Goal: Task Accomplishment & Management: Manage account settings

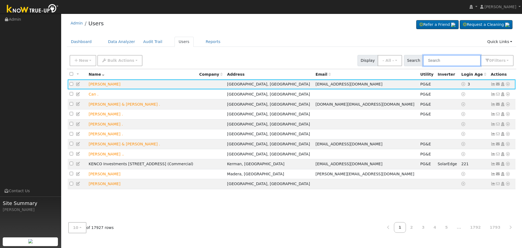
click at [448, 58] on input "text" at bounding box center [452, 60] width 58 height 11
paste input "[PERSON_NAME]"
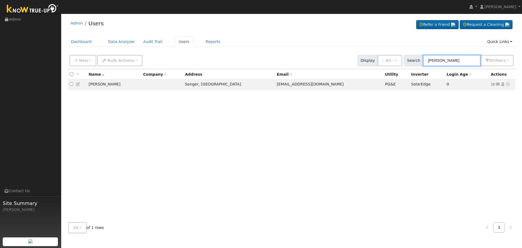
type input "[PERSON_NAME]"
click at [492, 84] on icon at bounding box center [493, 84] width 5 height 4
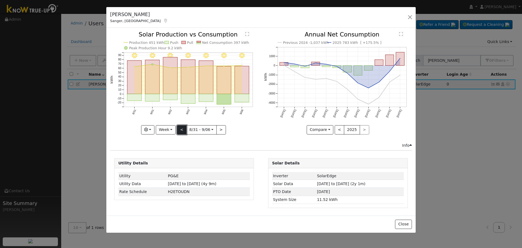
click at [182, 126] on button "<" at bounding box center [182, 129] width 10 height 9
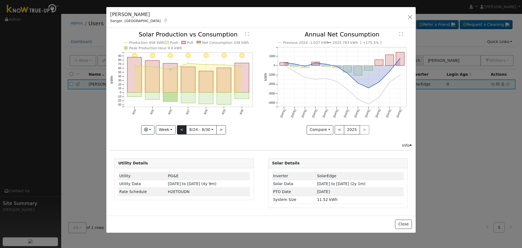
click at [182, 126] on div "8/30 - Clear 8/29 - Clear 8/28 - Clear 8/27 - Clear 8/26 - MostlyClear 8/25 - C…" at bounding box center [184, 83] width 148 height 102
click at [182, 126] on button "<" at bounding box center [182, 129] width 10 height 9
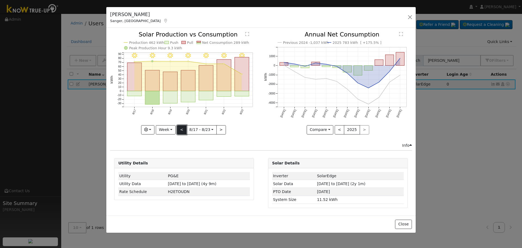
click at [182, 128] on button "<" at bounding box center [182, 129] width 10 height 9
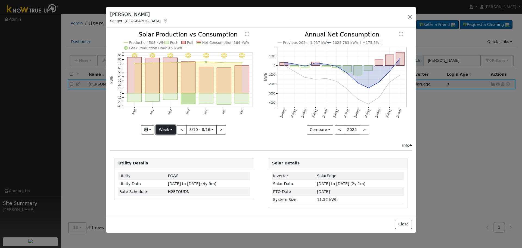
click at [171, 128] on button "Week" at bounding box center [166, 129] width 20 height 9
click at [175, 157] on link "Month" at bounding box center [175, 156] width 38 height 8
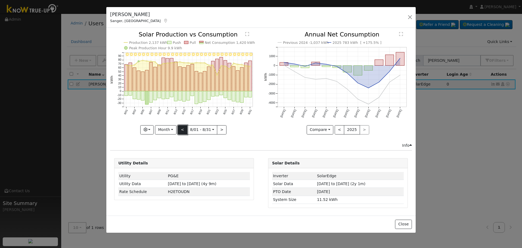
click at [184, 129] on button "<" at bounding box center [183, 129] width 10 height 9
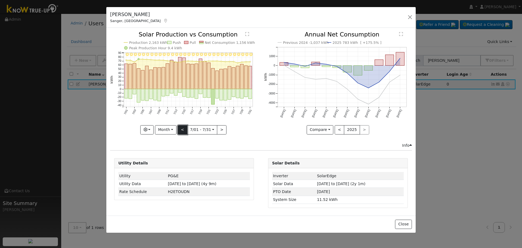
click at [184, 129] on button "<" at bounding box center [183, 129] width 10 height 9
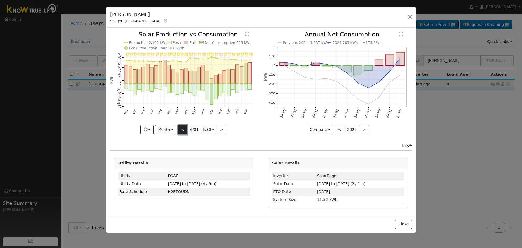
click at [184, 129] on button "<" at bounding box center [183, 129] width 10 height 9
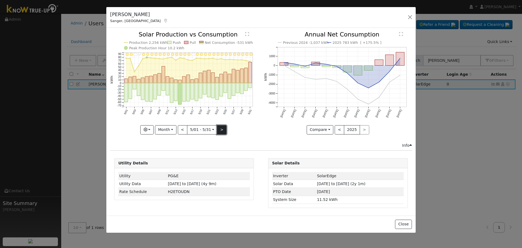
click at [220, 128] on button ">" at bounding box center [222, 129] width 10 height 9
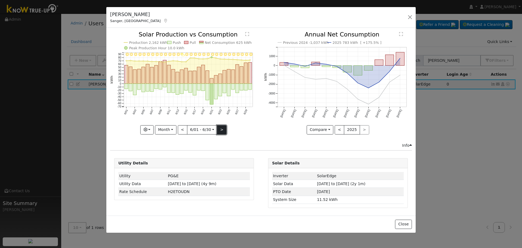
click at [220, 128] on button ">" at bounding box center [222, 129] width 10 height 9
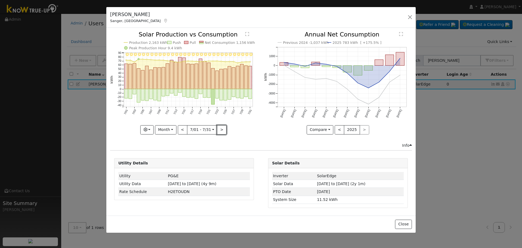
click at [220, 128] on button ">" at bounding box center [222, 129] width 10 height 9
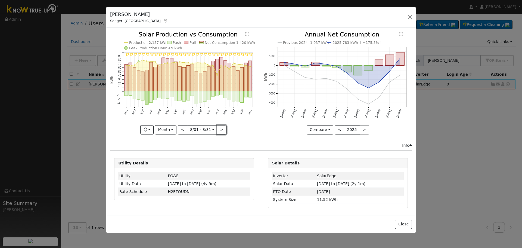
click at [220, 128] on button ">" at bounding box center [222, 129] width 10 height 9
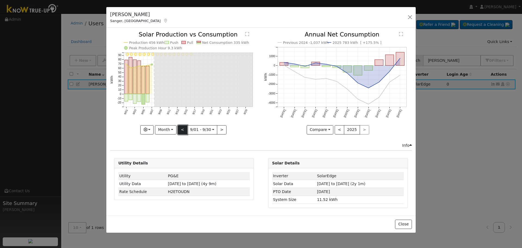
click at [182, 128] on button "<" at bounding box center [183, 129] width 10 height 9
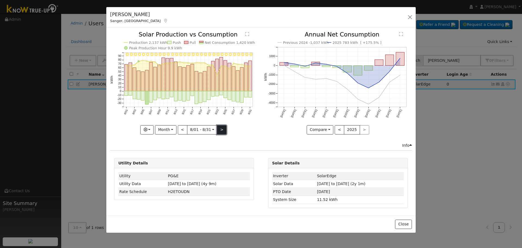
click at [218, 130] on button ">" at bounding box center [222, 129] width 10 height 9
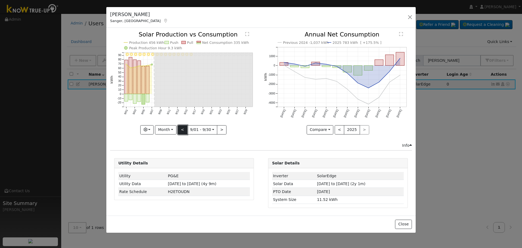
click at [181, 126] on button "<" at bounding box center [183, 129] width 10 height 9
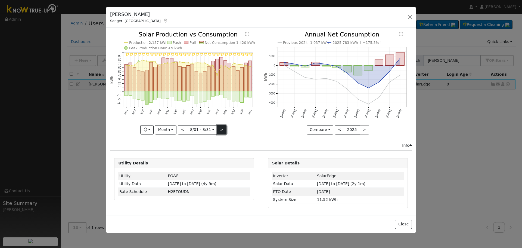
click at [222, 127] on button ">" at bounding box center [222, 129] width 10 height 9
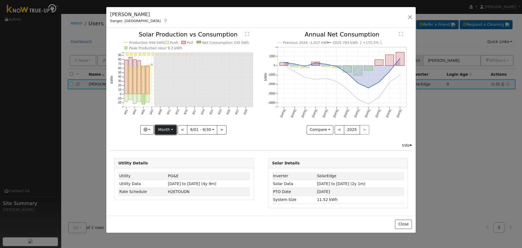
click at [168, 129] on button "Month" at bounding box center [165, 129] width 21 height 9
click at [152, 130] on button "button" at bounding box center [146, 129] width 13 height 9
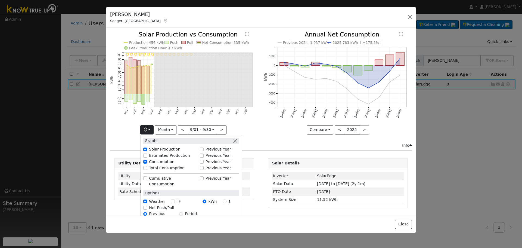
click at [259, 134] on div "9/30 - Error: Unknown weather 9/29 - Error: Unknown weather 9/28 - Error: Unkno…" at bounding box center [184, 87] width 154 height 111
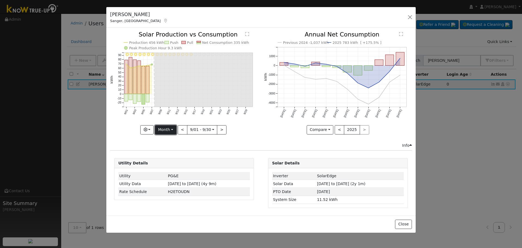
click at [170, 128] on button "Month" at bounding box center [165, 129] width 21 height 9
click at [180, 161] on link "Year" at bounding box center [174, 164] width 38 height 8
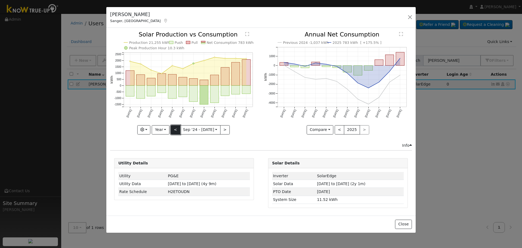
click at [179, 129] on button "<" at bounding box center [176, 129] width 10 height 9
click at [176, 129] on button "<" at bounding box center [176, 129] width 10 height 9
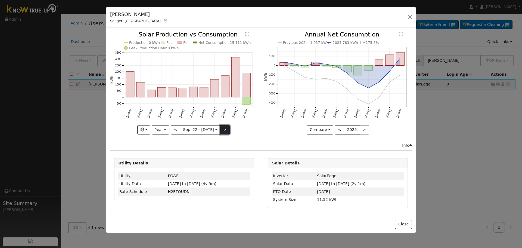
click at [225, 132] on button ">" at bounding box center [225, 129] width 10 height 9
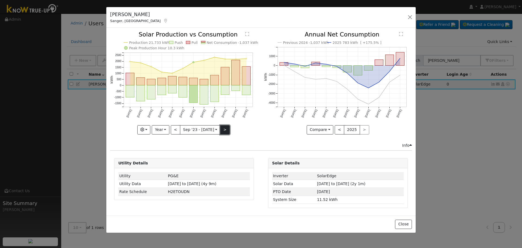
click at [225, 132] on button ">" at bounding box center [225, 129] width 10 height 9
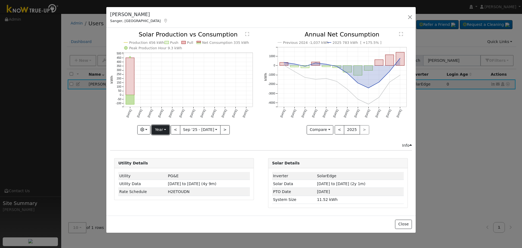
click at [169, 127] on button "Year" at bounding box center [160, 129] width 17 height 9
click at [173, 128] on button "<" at bounding box center [176, 129] width 10 height 9
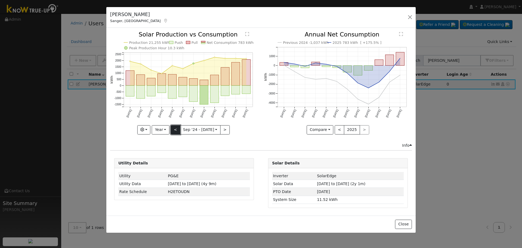
click at [175, 129] on button "<" at bounding box center [176, 129] width 10 height 9
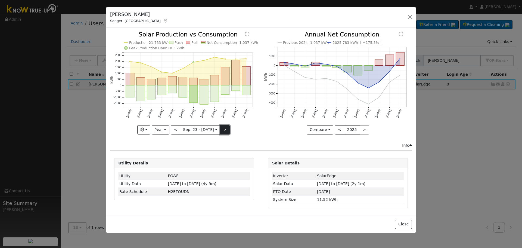
click at [223, 129] on button ">" at bounding box center [225, 129] width 10 height 9
click at [266, 18] on div "[PERSON_NAME], CA Default Account Default Account [STREET_ADDRESS][PERSON_NAME]…" at bounding box center [260, 17] width 309 height 21
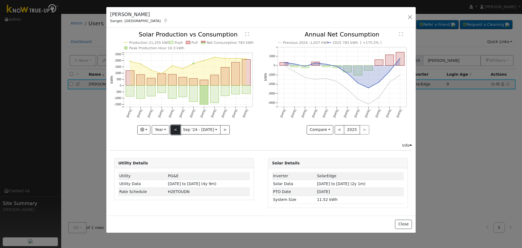
click at [177, 131] on button "<" at bounding box center [176, 129] width 10 height 9
click at [173, 128] on div "Production 21,733 kWh Push Pull Net Consumption -1,037 kWh Peak Production Hour…" at bounding box center [184, 83] width 148 height 102
click at [175, 129] on button "<" at bounding box center [176, 129] width 10 height 9
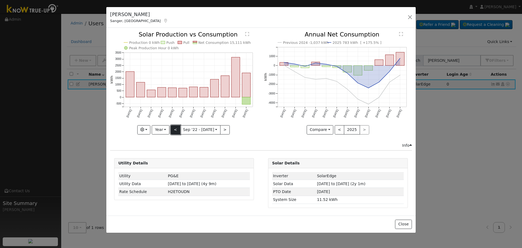
click at [175, 129] on button "<" at bounding box center [176, 129] width 10 height 9
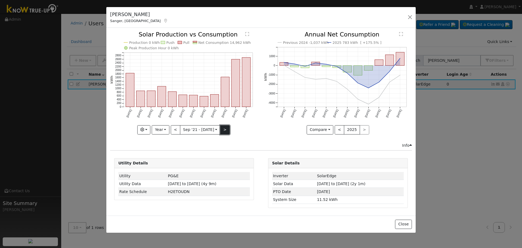
click at [224, 132] on button ">" at bounding box center [225, 129] width 10 height 9
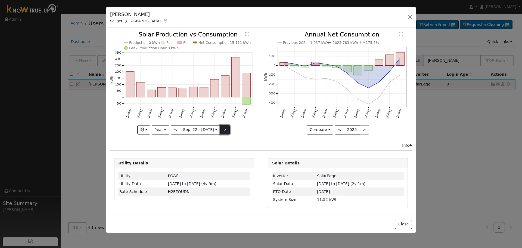
click at [224, 132] on button ">" at bounding box center [225, 129] width 10 height 9
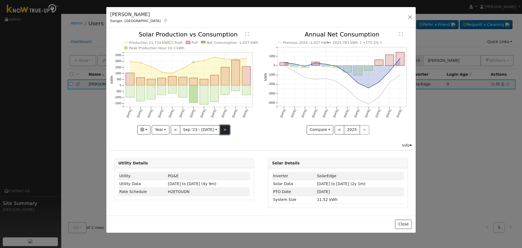
click at [224, 132] on button ">" at bounding box center [225, 129] width 10 height 9
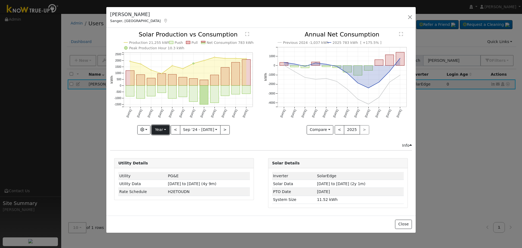
click at [169, 130] on button "Year" at bounding box center [160, 129] width 17 height 9
click at [175, 127] on button "<" at bounding box center [176, 129] width 10 height 9
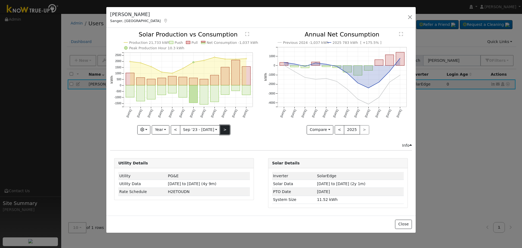
click at [223, 130] on button ">" at bounding box center [225, 129] width 10 height 9
click at [220, 128] on button ">" at bounding box center [225, 129] width 10 height 9
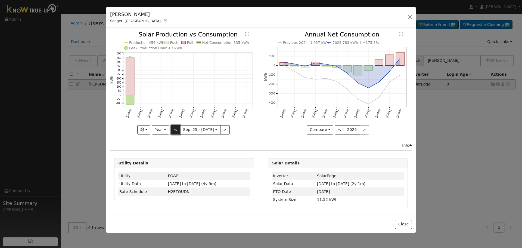
click at [175, 129] on button "<" at bounding box center [176, 129] width 10 height 9
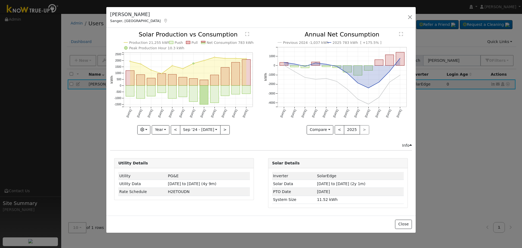
click at [263, 122] on div "Previous 2024 -1,037 kWh 2025 783 kWh [ +175.5% ] [DATE] Oct '[DATE] Dec '[DATE…" at bounding box center [338, 87] width 154 height 111
click at [175, 129] on button "<" at bounding box center [176, 129] width 10 height 9
type input "[DATE]"
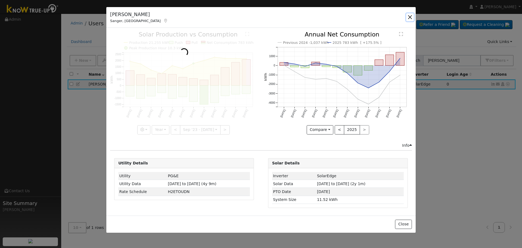
click at [411, 14] on button "button" at bounding box center [410, 17] width 8 height 8
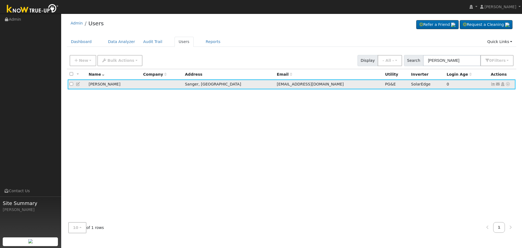
click at [492, 84] on icon at bounding box center [493, 84] width 5 height 4
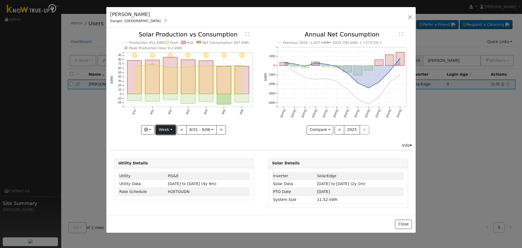
click at [167, 126] on button "Week" at bounding box center [166, 129] width 20 height 9
click at [179, 166] on link "Year" at bounding box center [175, 164] width 38 height 8
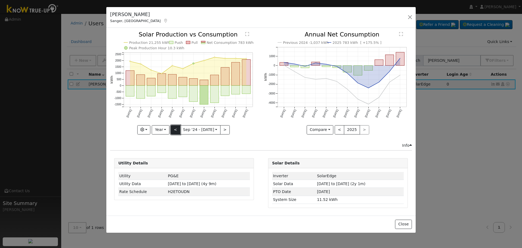
click at [176, 127] on button "<" at bounding box center [176, 129] width 10 height 9
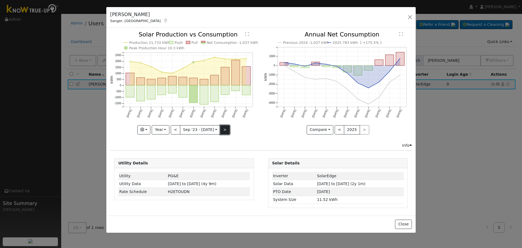
click at [224, 131] on button ">" at bounding box center [225, 129] width 10 height 9
click at [174, 130] on button "<" at bounding box center [176, 129] width 10 height 9
click at [225, 130] on button ">" at bounding box center [225, 129] width 10 height 9
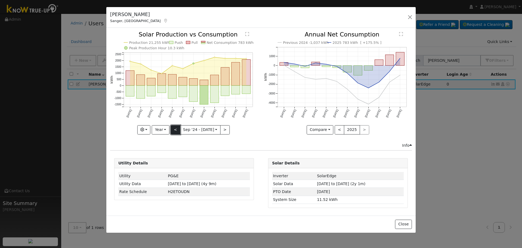
click at [174, 128] on button "<" at bounding box center [176, 129] width 10 height 9
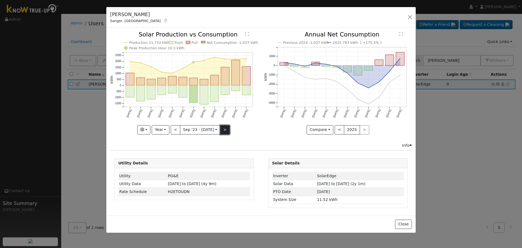
click at [225, 129] on button ">" at bounding box center [225, 129] width 10 height 9
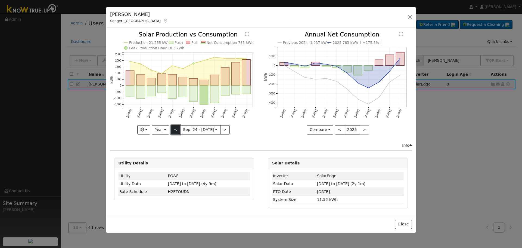
click at [175, 131] on button "<" at bounding box center [176, 129] width 10 height 9
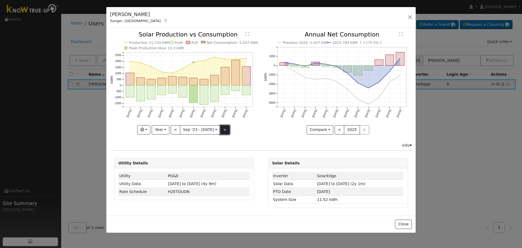
click at [223, 127] on button ">" at bounding box center [225, 129] width 10 height 9
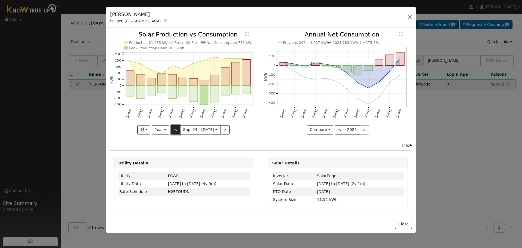
click at [178, 129] on button "<" at bounding box center [176, 129] width 10 height 9
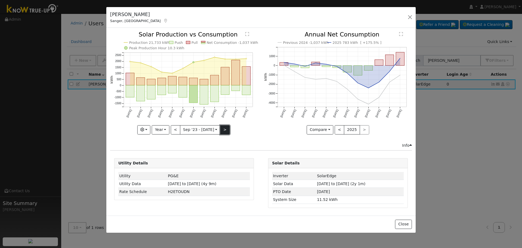
click at [223, 128] on button ">" at bounding box center [225, 129] width 10 height 9
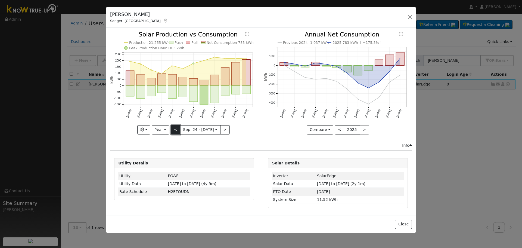
click at [173, 127] on button "<" at bounding box center [176, 129] width 10 height 9
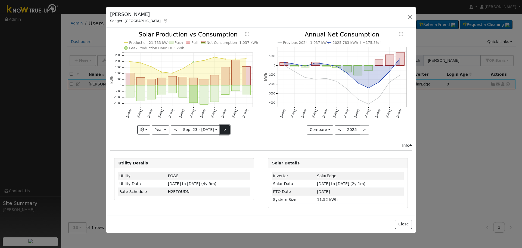
click at [225, 128] on button ">" at bounding box center [225, 129] width 10 height 9
click at [220, 130] on button ">" at bounding box center [225, 129] width 10 height 9
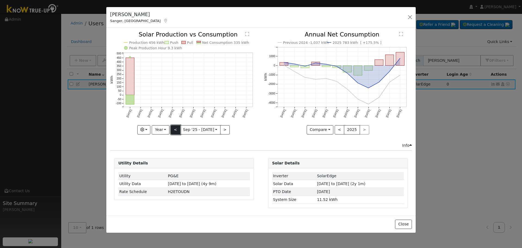
click at [176, 129] on button "<" at bounding box center [176, 129] width 10 height 9
type input "[DATE]"
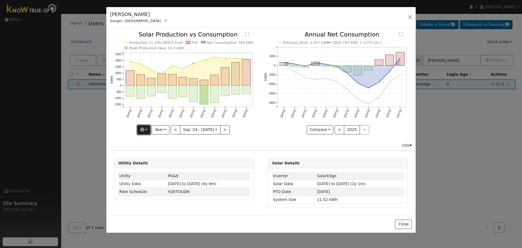
click at [144, 130] on icon "button" at bounding box center [142, 130] width 4 height 4
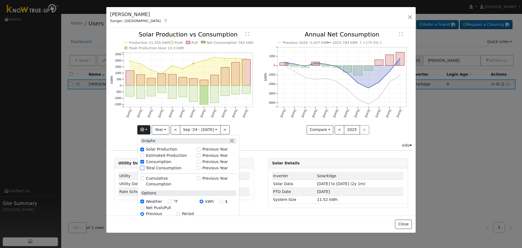
click at [142, 168] on input "Total Consumption" at bounding box center [142, 168] width 4 height 4
checkbox input "true"
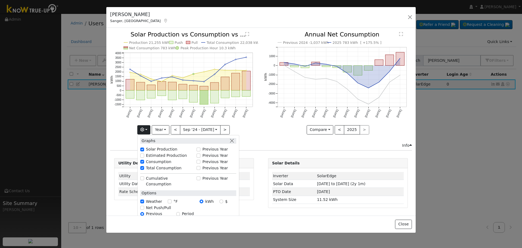
click at [268, 141] on div "Previous 2024 -1,037 kWh 2025 783 kWh [ +175.5% ] [DATE] Oct '[DATE] Dec '[DATE…" at bounding box center [338, 87] width 154 height 111
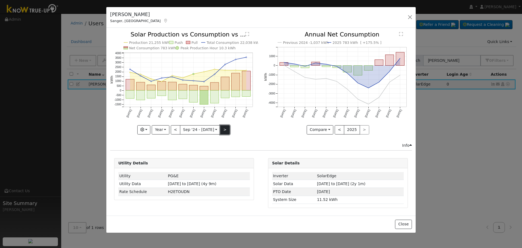
click at [220, 128] on button ">" at bounding box center [225, 129] width 10 height 9
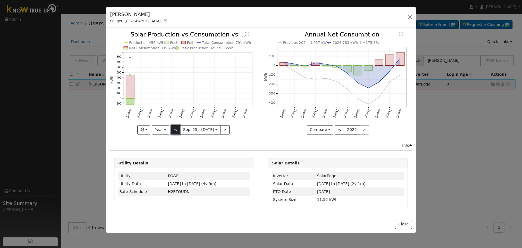
click at [176, 127] on button "<" at bounding box center [176, 129] width 10 height 9
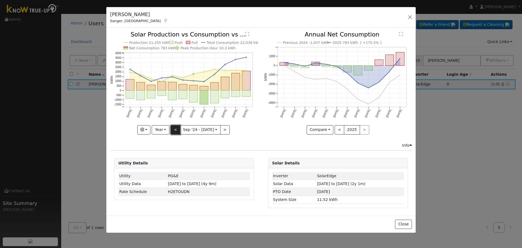
click at [176, 127] on button "<" at bounding box center [176, 129] width 10 height 9
type input "[DATE]"
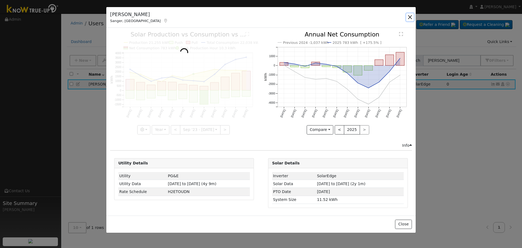
click at [412, 18] on button "button" at bounding box center [410, 17] width 8 height 8
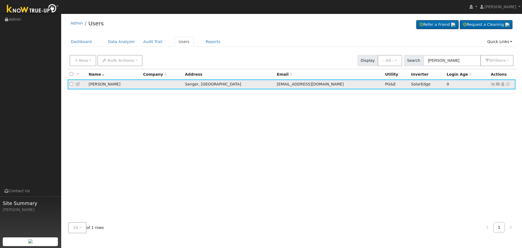
click at [494, 86] on icon at bounding box center [493, 84] width 5 height 4
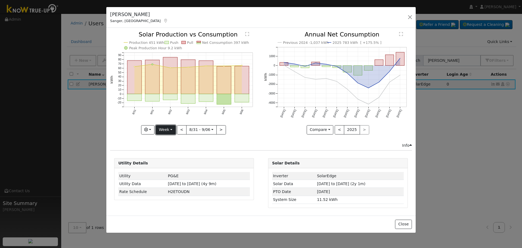
click at [166, 129] on button "Week" at bounding box center [166, 129] width 20 height 9
click at [173, 164] on link "Year" at bounding box center [175, 164] width 38 height 8
type input "[DATE]"
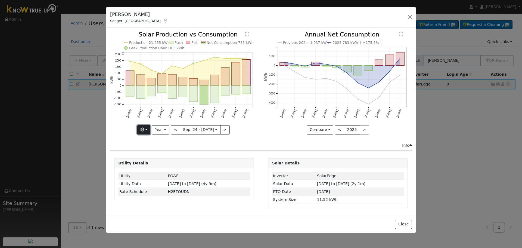
click at [147, 131] on button "button" at bounding box center [143, 129] width 13 height 9
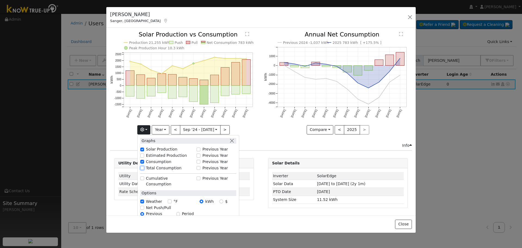
click at [144, 167] on input "Total Consumption" at bounding box center [142, 168] width 4 height 4
checkbox input "true"
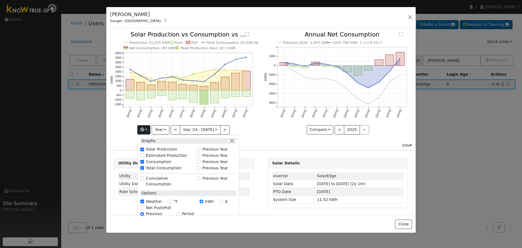
click at [254, 129] on icon "Production 21,255 kWh Push Pull Total Consumption 22,038 kWh Net Consumption 78…" at bounding box center [184, 83] width 148 height 102
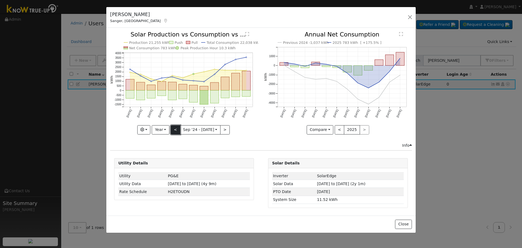
click at [176, 129] on button "<" at bounding box center [176, 129] width 10 height 9
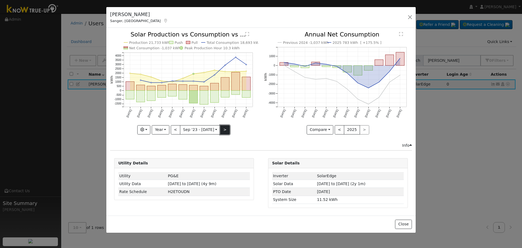
click at [225, 127] on button ">" at bounding box center [225, 129] width 10 height 9
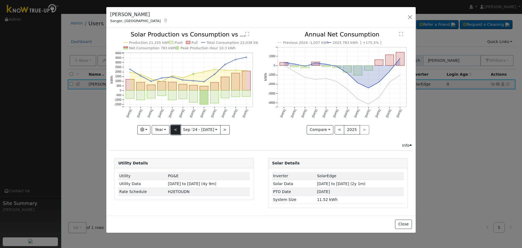
click at [174, 131] on button "<" at bounding box center [176, 129] width 10 height 9
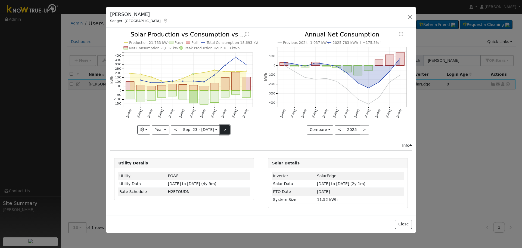
click at [223, 132] on button ">" at bounding box center [225, 129] width 10 height 9
click at [264, 176] on div "Utility Details Utility PG&E Utility Data [DATE] to [DATE] (4y 9m) Rate Schedul…" at bounding box center [260, 183] width 307 height 50
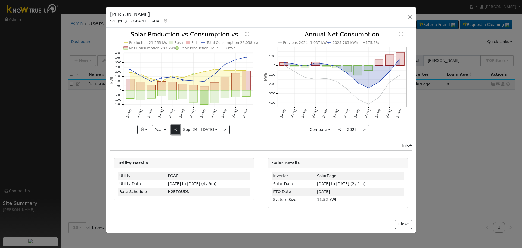
click at [178, 132] on button "<" at bounding box center [176, 129] width 10 height 9
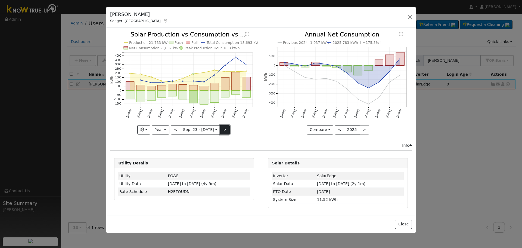
click at [226, 131] on button ">" at bounding box center [225, 129] width 10 height 9
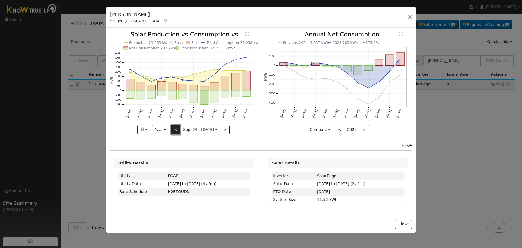
click at [173, 128] on button "<" at bounding box center [176, 129] width 10 height 9
click at [175, 127] on button "<" at bounding box center [176, 129] width 10 height 9
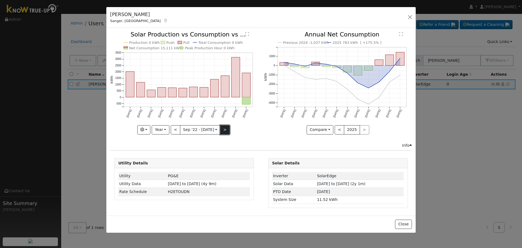
click at [225, 129] on button ">" at bounding box center [225, 129] width 10 height 9
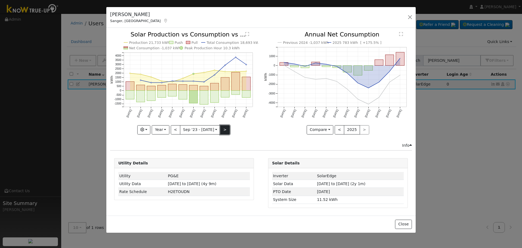
click at [225, 129] on button ">" at bounding box center [225, 129] width 10 height 9
click at [223, 132] on button ">" at bounding box center [225, 129] width 10 height 9
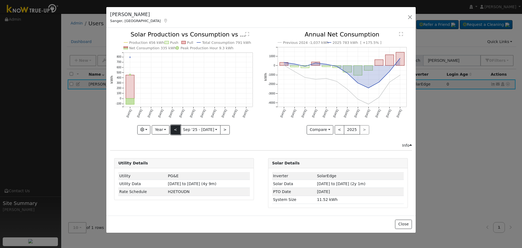
click at [176, 133] on button "<" at bounding box center [176, 129] width 10 height 9
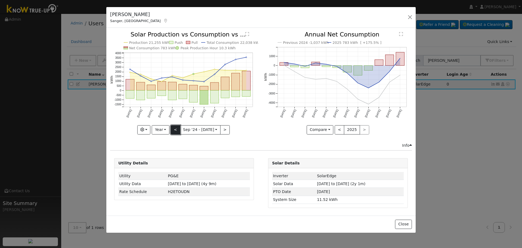
click at [176, 133] on button "<" at bounding box center [176, 129] width 10 height 9
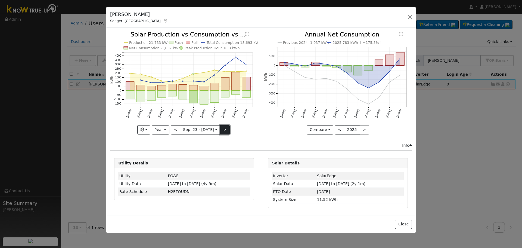
click at [224, 131] on button ">" at bounding box center [225, 129] width 10 height 9
type input "[DATE]"
click at [412, 17] on button "button" at bounding box center [410, 17] width 8 height 8
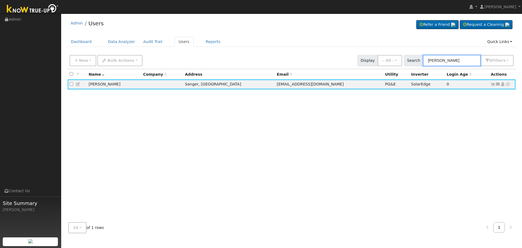
click at [471, 60] on input "[PERSON_NAME]" at bounding box center [452, 60] width 58 height 11
click at [314, 60] on div "New Add User Quick Add Quick Connect Quick Convert Lead Bulk Actions Send Email…" at bounding box center [292, 59] width 446 height 13
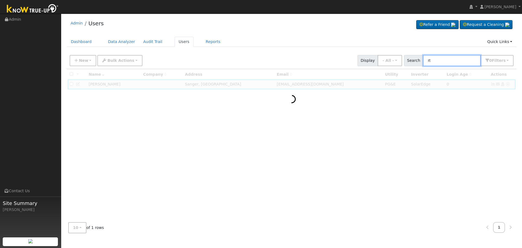
click at [461, 59] on input "rt" at bounding box center [452, 60] width 58 height 11
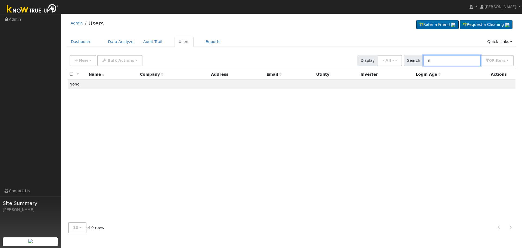
type input "r"
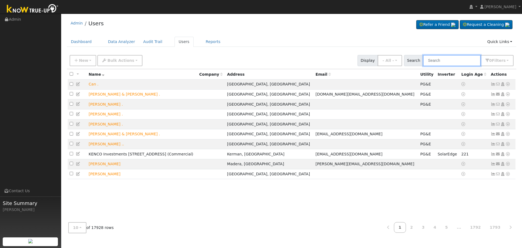
click at [445, 58] on input "text" at bounding box center [452, 60] width 58 height 11
paste input "[PERSON_NAME]"
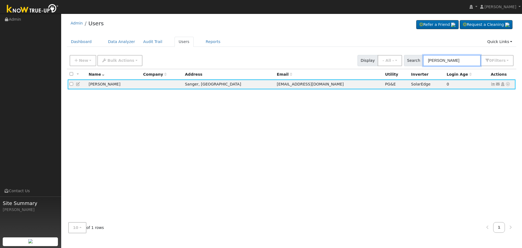
type input "[PERSON_NAME]"
drag, startPoint x: 465, startPoint y: 61, endPoint x: 281, endPoint y: 61, distance: 183.8
click at [281, 61] on div "New Add User Quick Add Quick Connect Quick Convert Lead Bulk Actions Send Email…" at bounding box center [292, 59] width 446 height 13
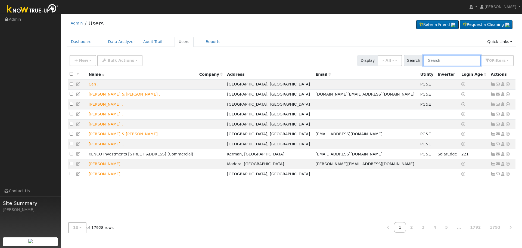
click at [441, 60] on input "text" at bounding box center [452, 60] width 58 height 11
paste input "[PERSON_NAME]"
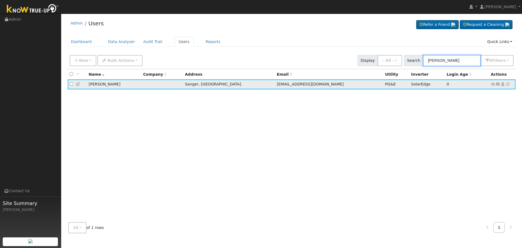
type input "[PERSON_NAME]"
click at [493, 85] on icon at bounding box center [493, 84] width 5 height 4
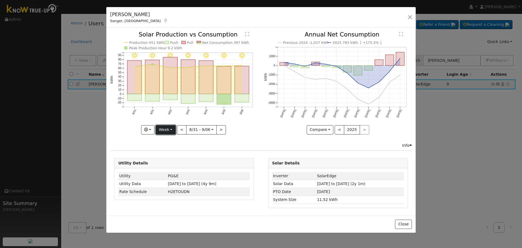
click at [168, 126] on button "Week" at bounding box center [166, 129] width 20 height 9
click at [180, 157] on link "Month" at bounding box center [175, 156] width 38 height 8
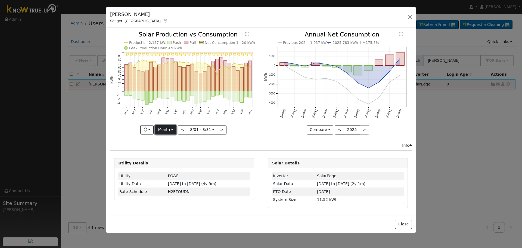
click at [167, 127] on button "Month" at bounding box center [165, 129] width 21 height 9
click at [178, 164] on link "Year" at bounding box center [174, 164] width 38 height 8
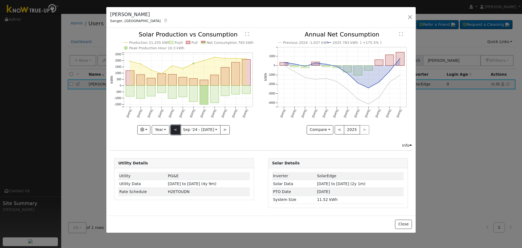
click at [173, 128] on button "<" at bounding box center [176, 129] width 10 height 9
type input "[DATE]"
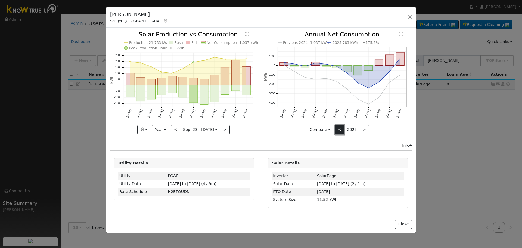
click at [341, 131] on button "<" at bounding box center [340, 129] width 10 height 9
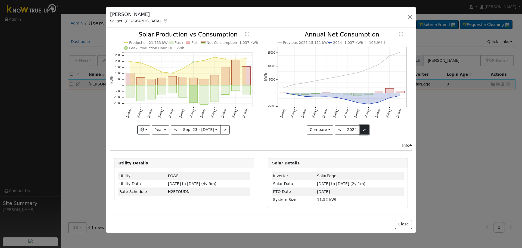
click at [360, 129] on button ">" at bounding box center [365, 129] width 10 height 9
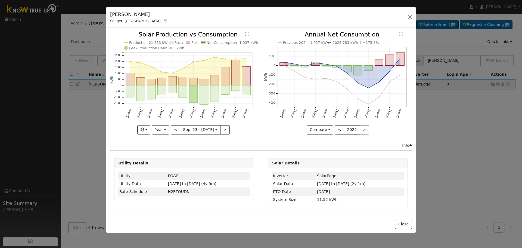
click at [409, 11] on div "[PERSON_NAME], CA Default Account Default Account [STREET_ADDRESS][PERSON_NAME]…" at bounding box center [260, 17] width 309 height 21
click at [408, 17] on button "button" at bounding box center [410, 17] width 8 height 8
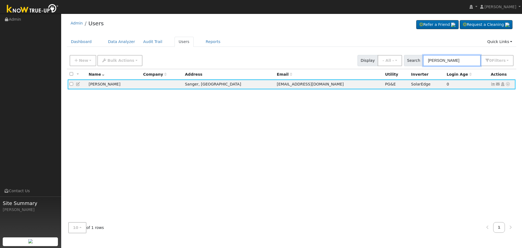
drag, startPoint x: 462, startPoint y: 61, endPoint x: 299, endPoint y: 65, distance: 163.4
click at [324, 65] on div "New Add User Quick Add Quick Connect Quick Convert Lead Bulk Actions Send Email…" at bounding box center [292, 59] width 446 height 13
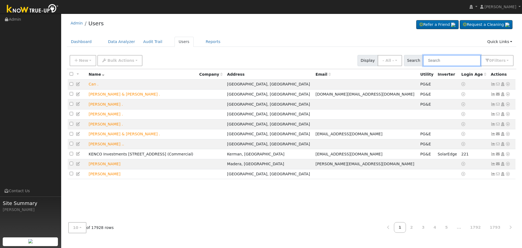
click at [456, 62] on input "text" at bounding box center [452, 60] width 58 height 11
paste input "[PERSON_NAME]"
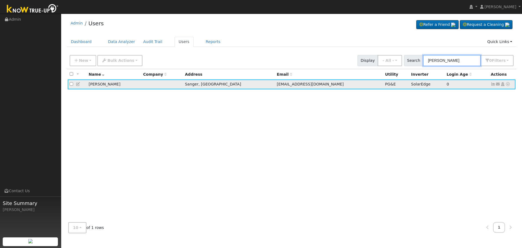
type input "[PERSON_NAME]"
click at [493, 85] on icon at bounding box center [493, 84] width 5 height 4
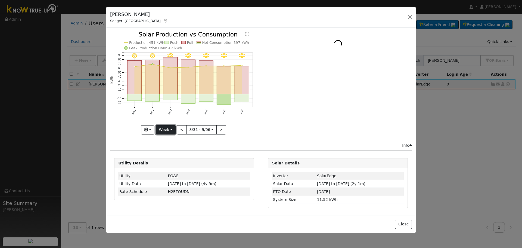
click at [172, 129] on button "Week" at bounding box center [166, 129] width 20 height 9
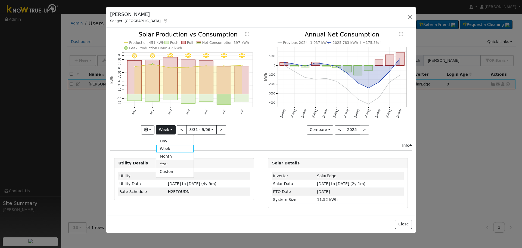
click at [173, 164] on link "Year" at bounding box center [175, 164] width 38 height 8
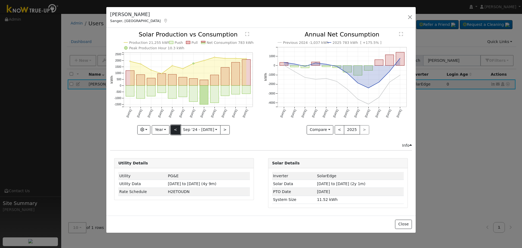
click at [177, 131] on button "<" at bounding box center [176, 129] width 10 height 9
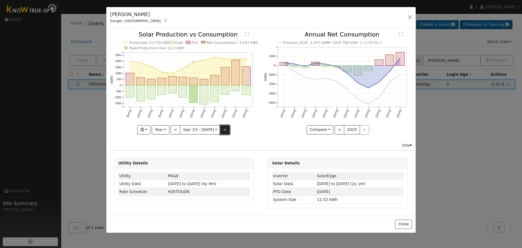
click at [227, 131] on button ">" at bounding box center [225, 129] width 10 height 9
type input "[DATE]"
click at [414, 17] on div "[PERSON_NAME], CA Default Account Default Account [STREET_ADDRESS][PERSON_NAME]…" at bounding box center [260, 17] width 309 height 21
click at [411, 16] on button "button" at bounding box center [410, 17] width 8 height 8
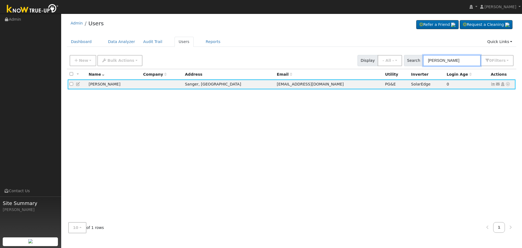
drag, startPoint x: 415, startPoint y: 52, endPoint x: 204, endPoint y: 49, distance: 211.3
click at [237, 48] on div "Admin Users Refer a Friend Request a Cleaning" at bounding box center [291, 126] width 455 height 221
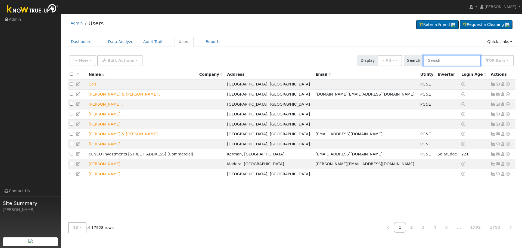
click at [448, 61] on input "text" at bounding box center [452, 60] width 58 height 11
paste input "[PERSON_NAME]"
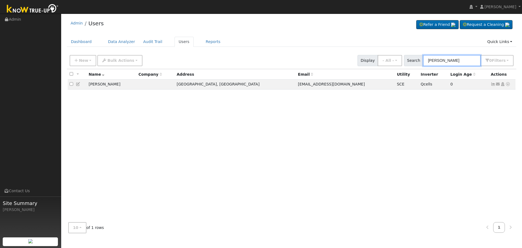
type input "[PERSON_NAME]"
click at [493, 85] on icon at bounding box center [493, 84] width 5 height 4
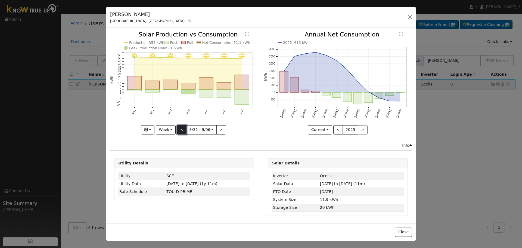
click at [181, 130] on button "<" at bounding box center [182, 129] width 10 height 9
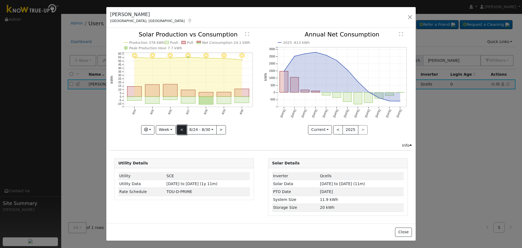
click at [181, 130] on button "<" at bounding box center [182, 129] width 10 height 9
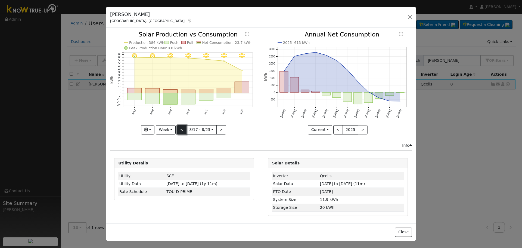
click at [181, 130] on button "<" at bounding box center [182, 129] width 10 height 9
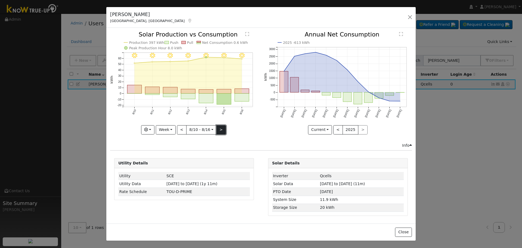
click at [223, 126] on button ">" at bounding box center [221, 129] width 10 height 9
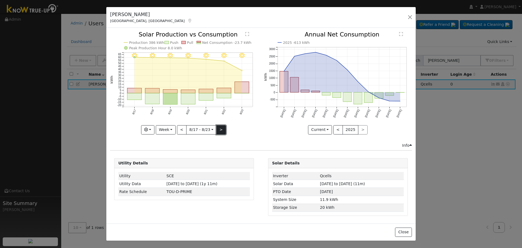
click at [223, 126] on button ">" at bounding box center [221, 129] width 10 height 9
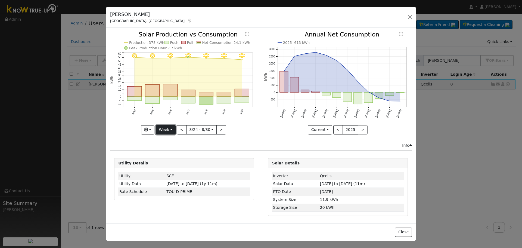
click at [163, 129] on button "Week" at bounding box center [166, 129] width 20 height 9
click at [176, 153] on link "Month" at bounding box center [175, 156] width 38 height 8
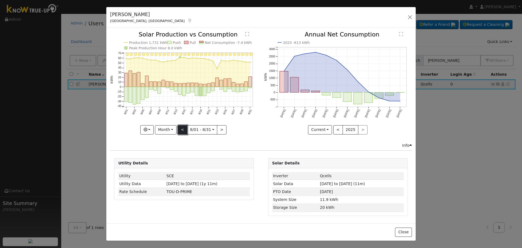
click at [182, 128] on button "<" at bounding box center [183, 129] width 10 height 9
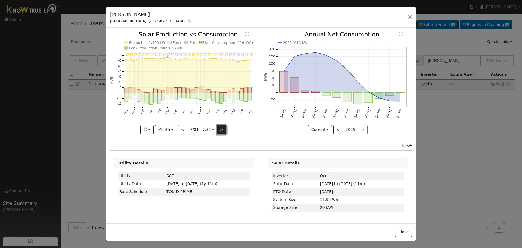
click at [219, 132] on button ">" at bounding box center [222, 129] width 10 height 9
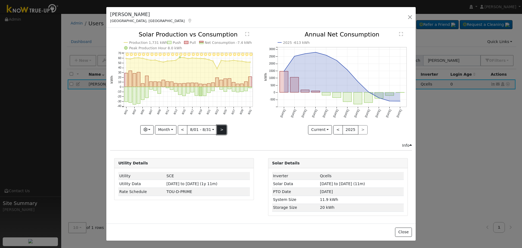
click at [225, 131] on button ">" at bounding box center [222, 129] width 10 height 9
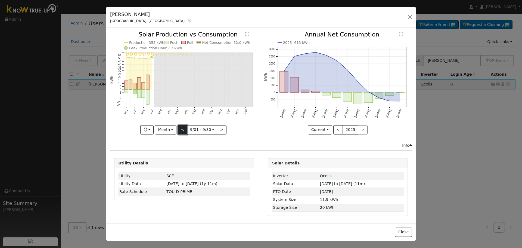
click at [183, 130] on button "<" at bounding box center [183, 129] width 10 height 9
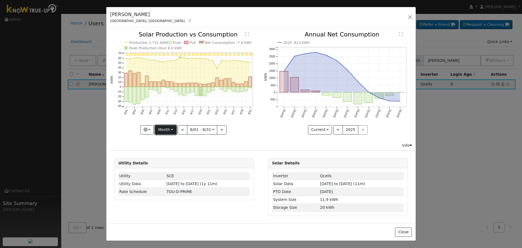
click at [163, 133] on button "Month" at bounding box center [165, 129] width 21 height 9
click at [177, 164] on link "Year" at bounding box center [174, 164] width 38 height 8
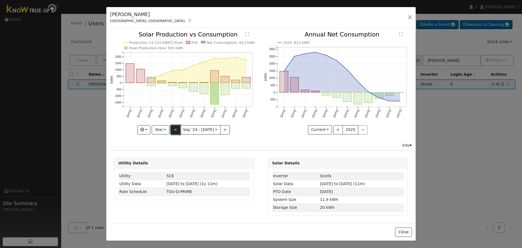
click at [175, 129] on button "<" at bounding box center [176, 129] width 10 height 9
type input "[DATE]"
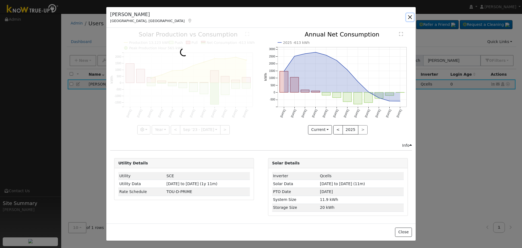
click at [409, 15] on button "button" at bounding box center [410, 17] width 8 height 8
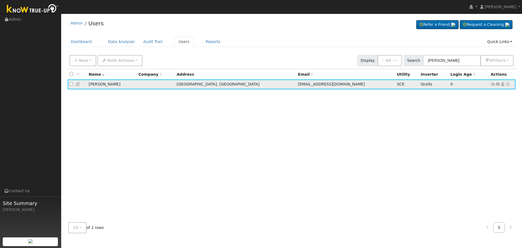
click at [493, 85] on icon at bounding box center [493, 84] width 5 height 4
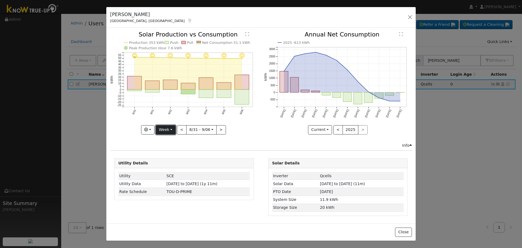
click at [165, 128] on button "Week" at bounding box center [166, 129] width 20 height 9
click at [178, 163] on link "Year" at bounding box center [175, 164] width 38 height 8
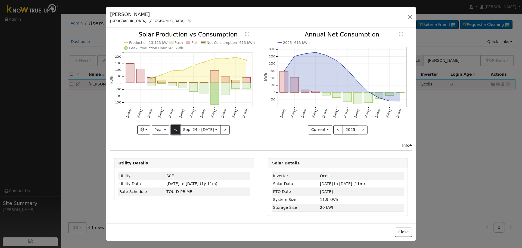
click at [175, 132] on button "<" at bounding box center [176, 129] width 10 height 9
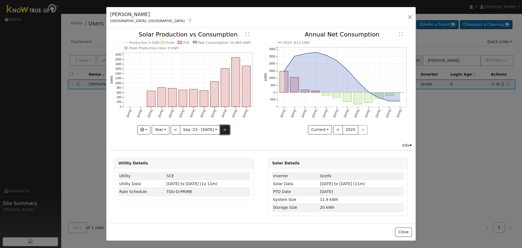
click at [225, 129] on button ">" at bounding box center [225, 129] width 10 height 9
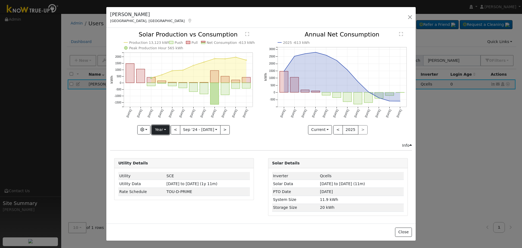
click at [161, 130] on button "Year" at bounding box center [160, 129] width 17 height 9
click at [170, 158] on link "Month" at bounding box center [171, 156] width 38 height 8
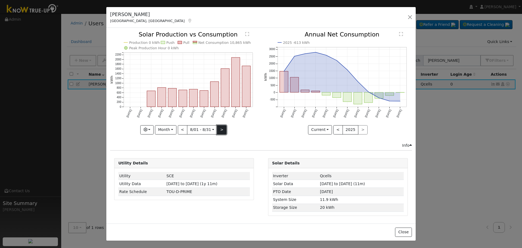
click at [218, 129] on button ">" at bounding box center [222, 129] width 10 height 9
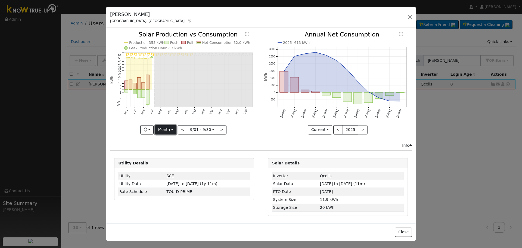
click at [164, 130] on button "Month" at bounding box center [165, 129] width 21 height 9
click at [284, 132] on div "Current Compare Previous Current Year < 2025 >" at bounding box center [338, 129] width 148 height 9
click at [180, 131] on button "<" at bounding box center [183, 129] width 10 height 9
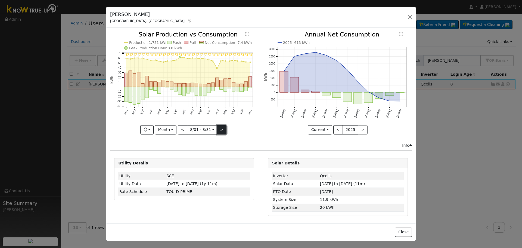
click at [222, 131] on button ">" at bounding box center [222, 129] width 10 height 9
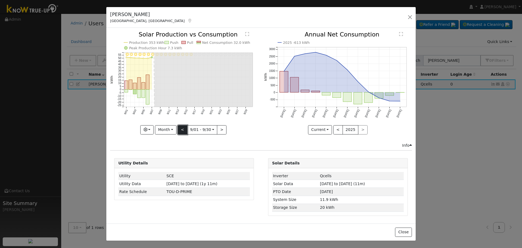
click at [184, 127] on button "<" at bounding box center [183, 129] width 10 height 9
type input "[DATE]"
